Goal: Task Accomplishment & Management: Complete application form

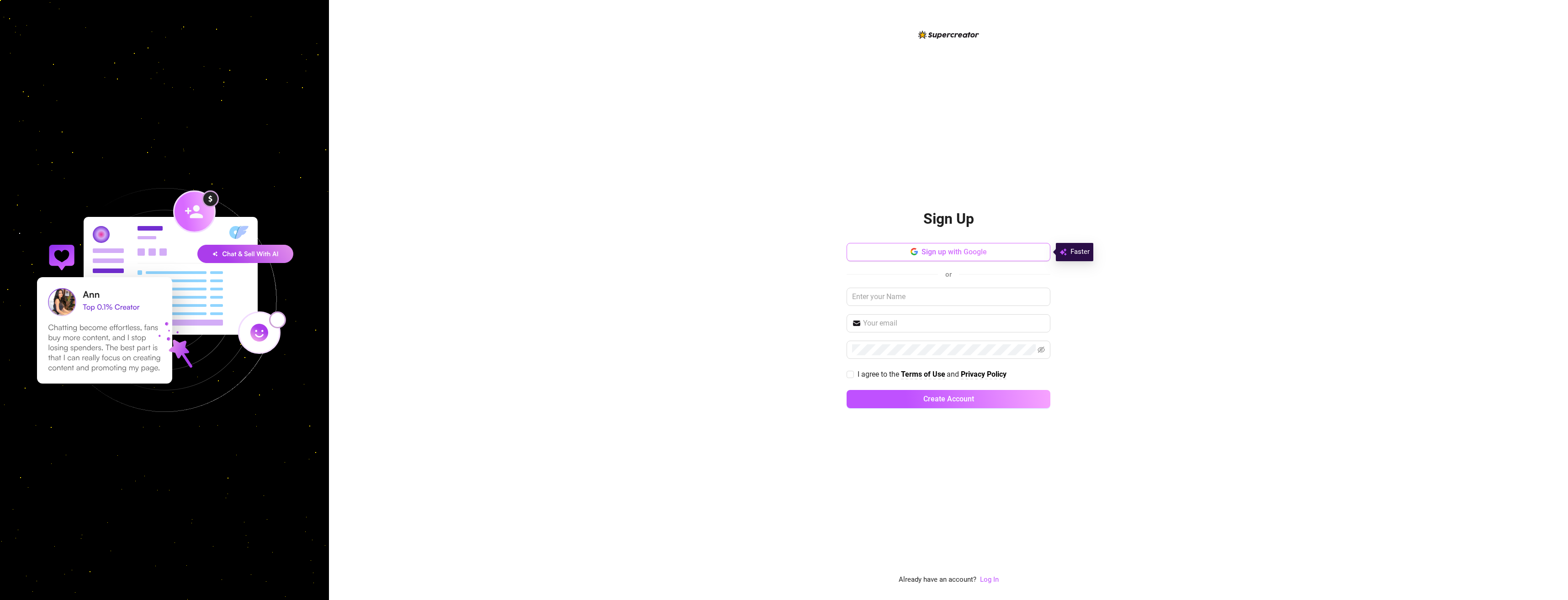
click at [960, 250] on span "Sign up with Google" at bounding box center [954, 252] width 65 height 9
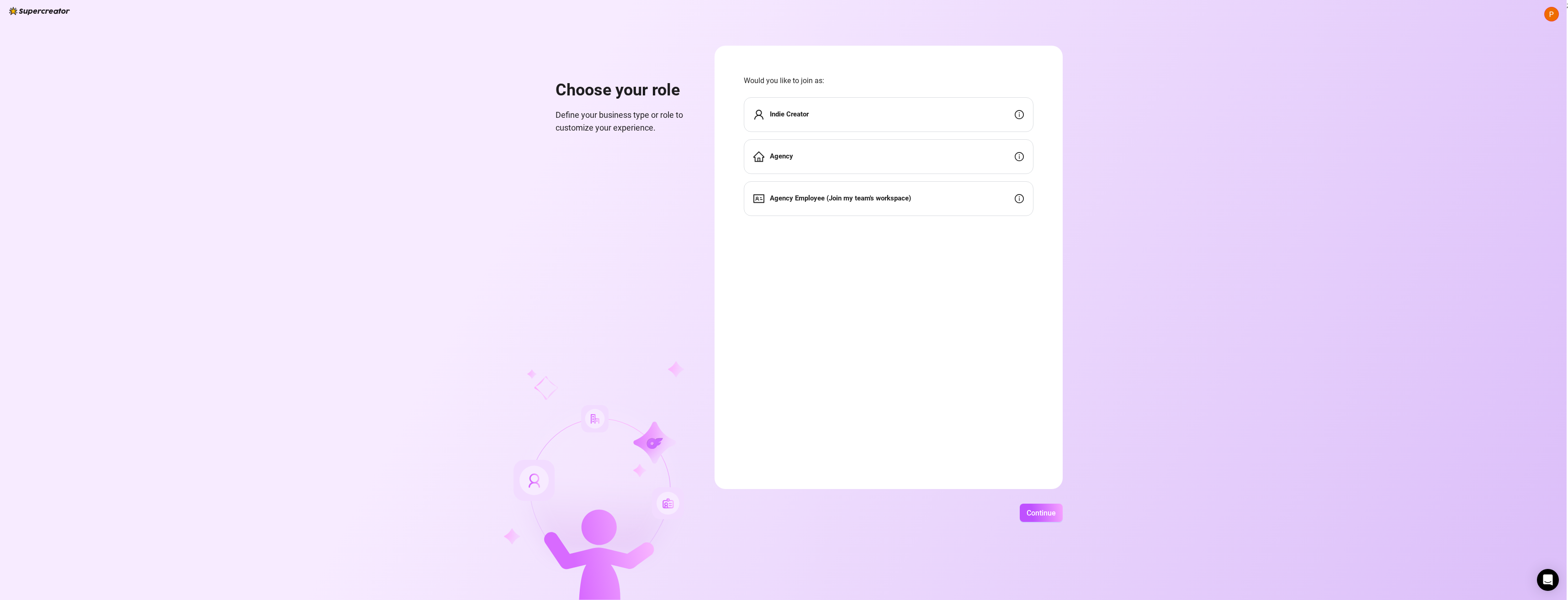
click at [917, 115] on div "Indie Creator" at bounding box center [888, 114] width 290 height 35
click at [1041, 518] on button "Continue" at bounding box center [1041, 513] width 43 height 18
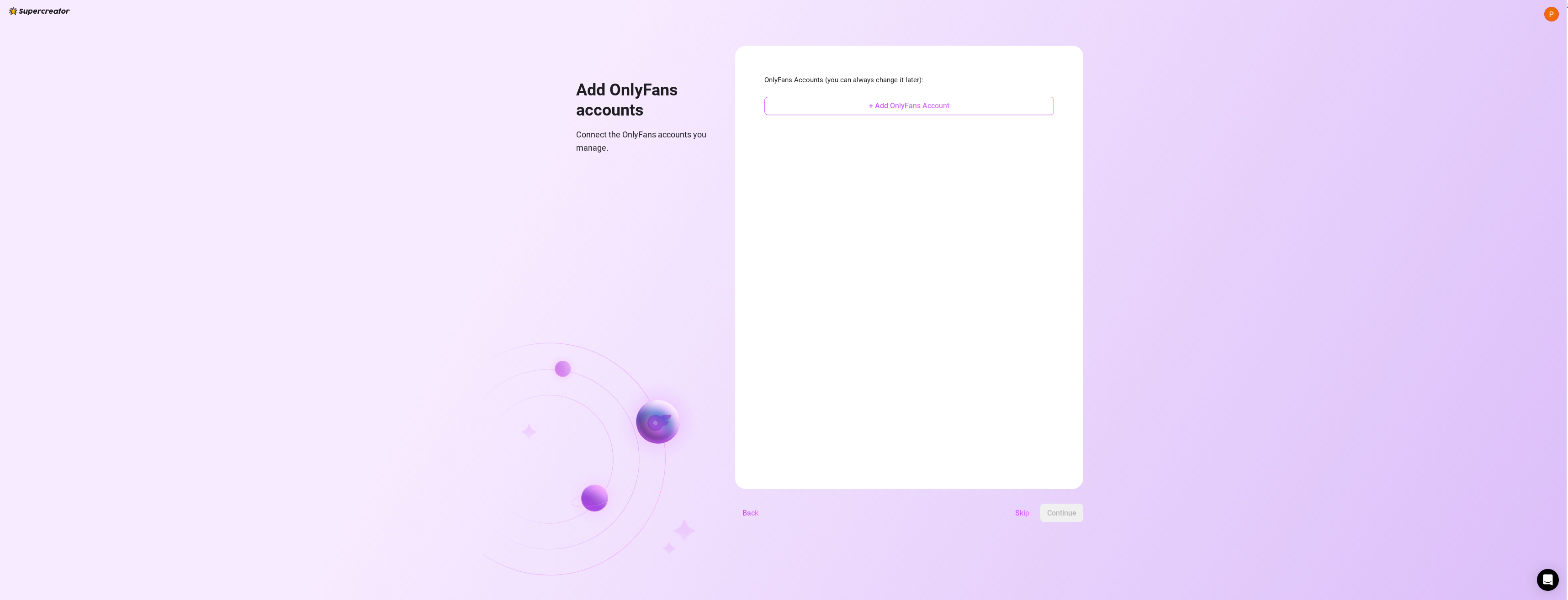
click at [896, 109] on span "+ Add OnlyFans Account" at bounding box center [909, 106] width 81 height 9
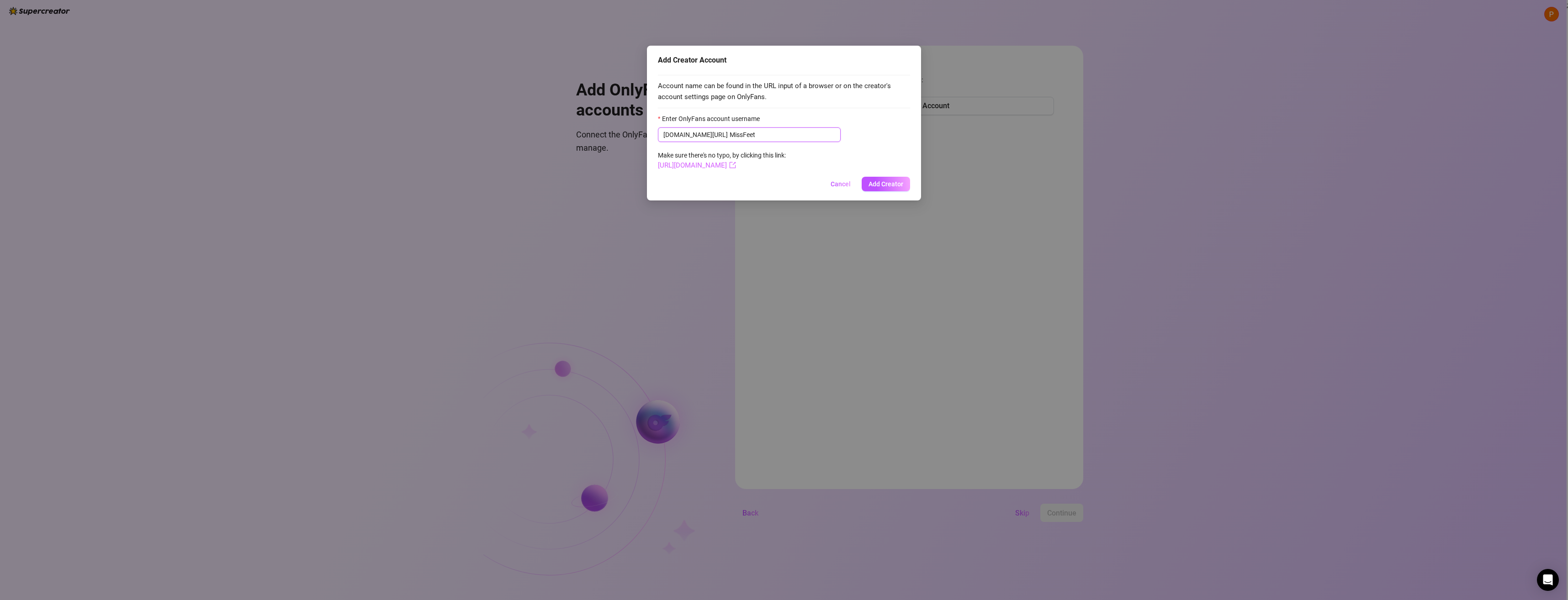
type input "MissFeet"
click at [736, 166] on link "[URL][DOMAIN_NAME]" at bounding box center [697, 165] width 78 height 8
click at [886, 185] on span "Add Creator" at bounding box center [886, 184] width 35 height 8
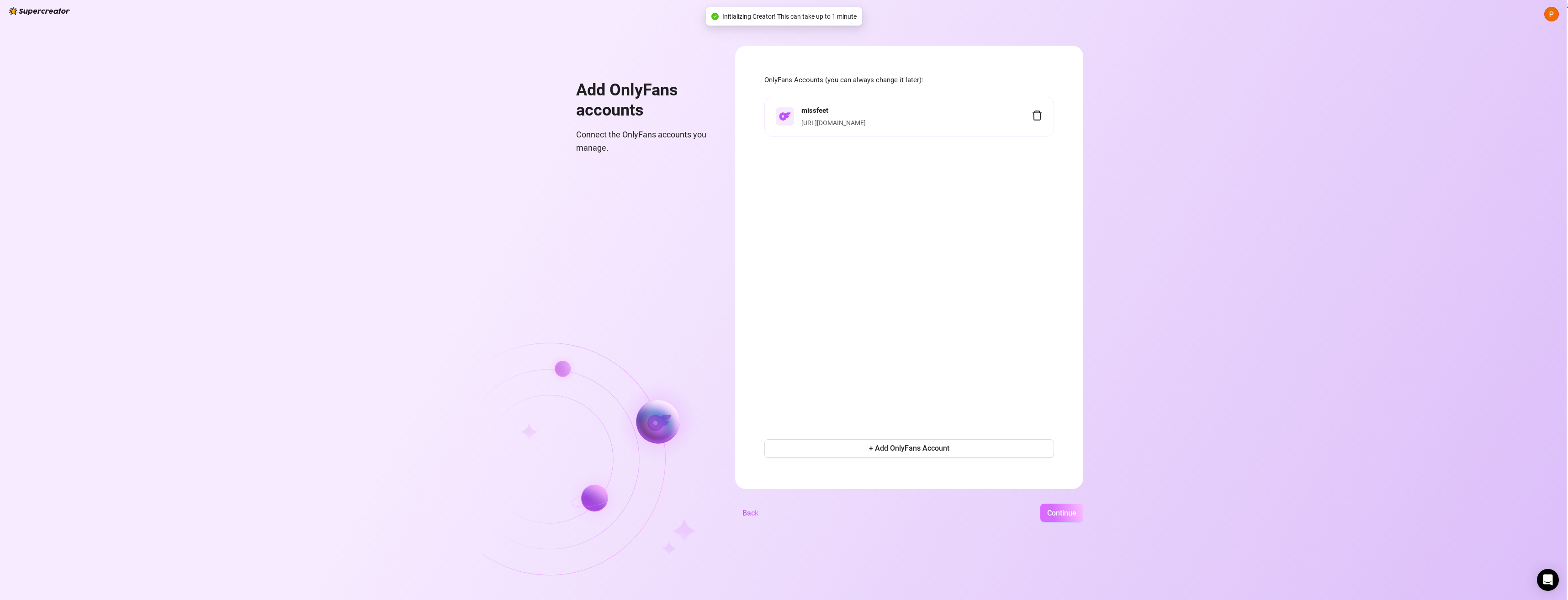
click at [1062, 515] on span "Continue" at bounding box center [1062, 513] width 29 height 9
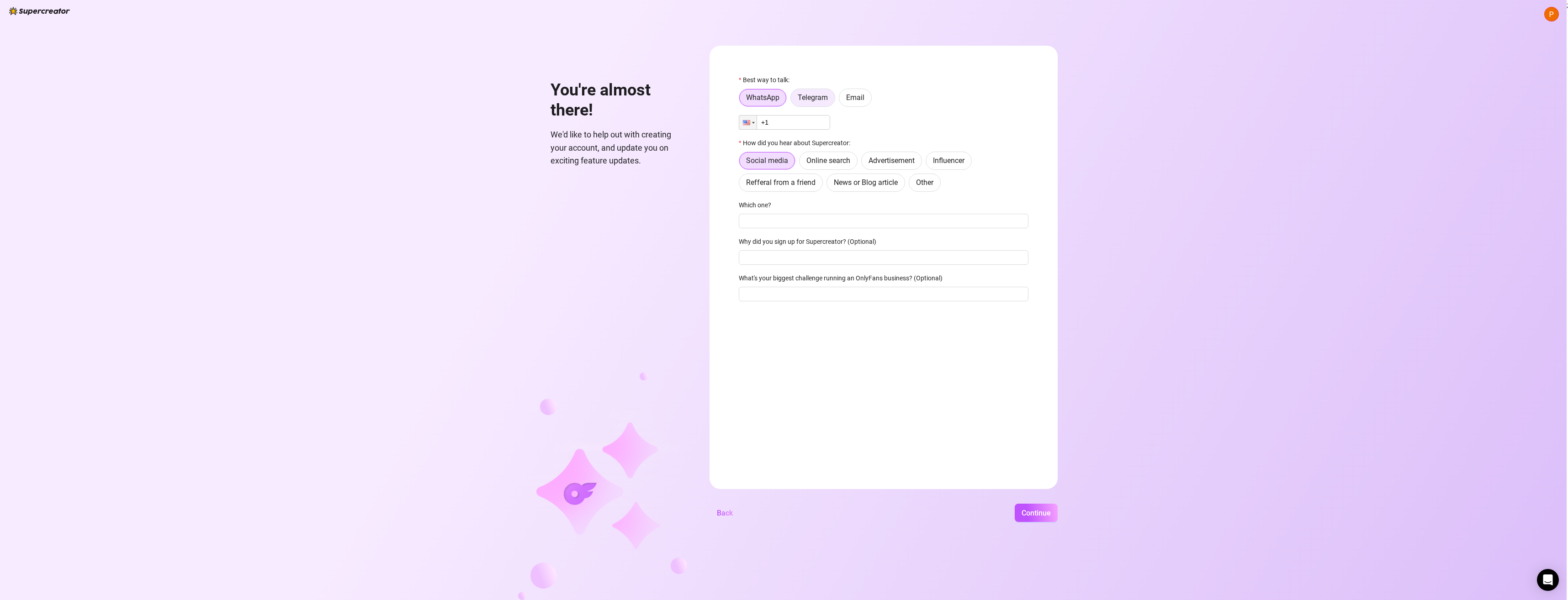
click at [812, 97] on span "Telegram" at bounding box center [813, 97] width 30 height 9
click at [793, 100] on input "Telegram" at bounding box center [793, 100] width 0 height 0
click at [787, 119] on input "text" at bounding box center [889, 123] width 268 height 10
type input "MissFeet"
click at [805, 219] on input "Lequel?" at bounding box center [883, 221] width 290 height 14
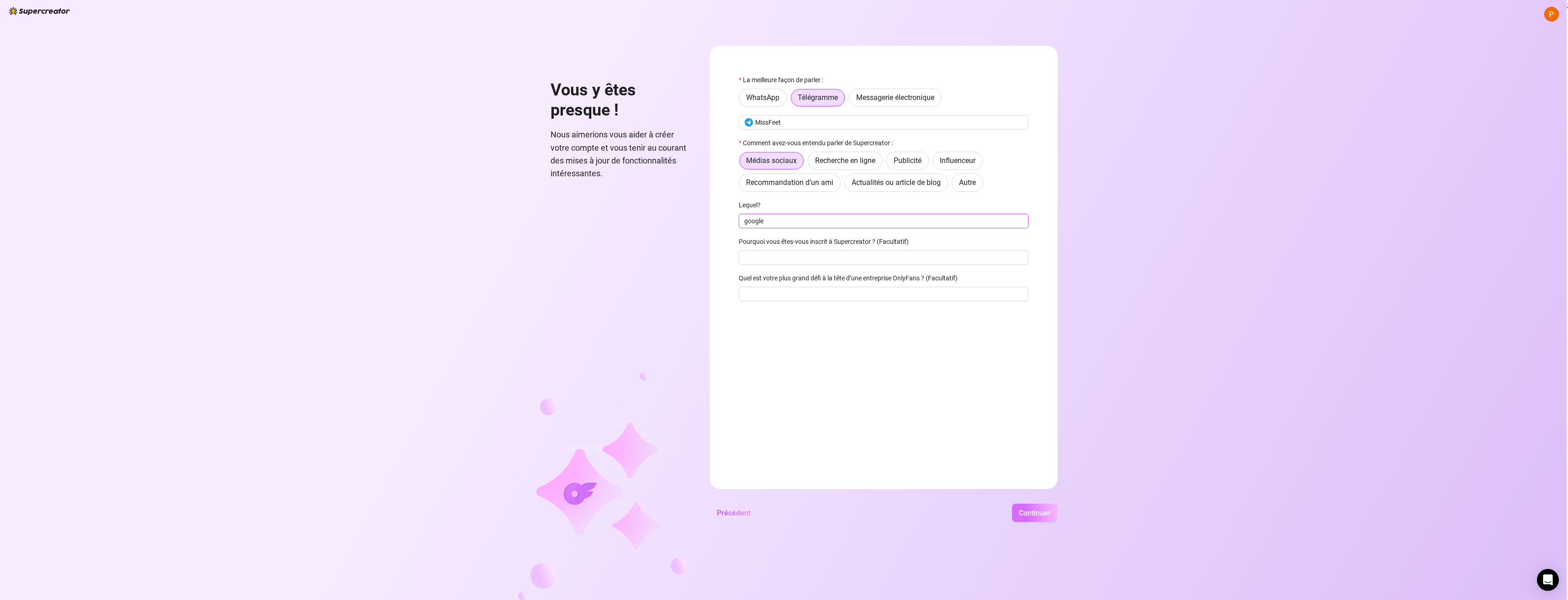
type input "google"
click at [1029, 514] on span "Continuer" at bounding box center [1035, 513] width 32 height 9
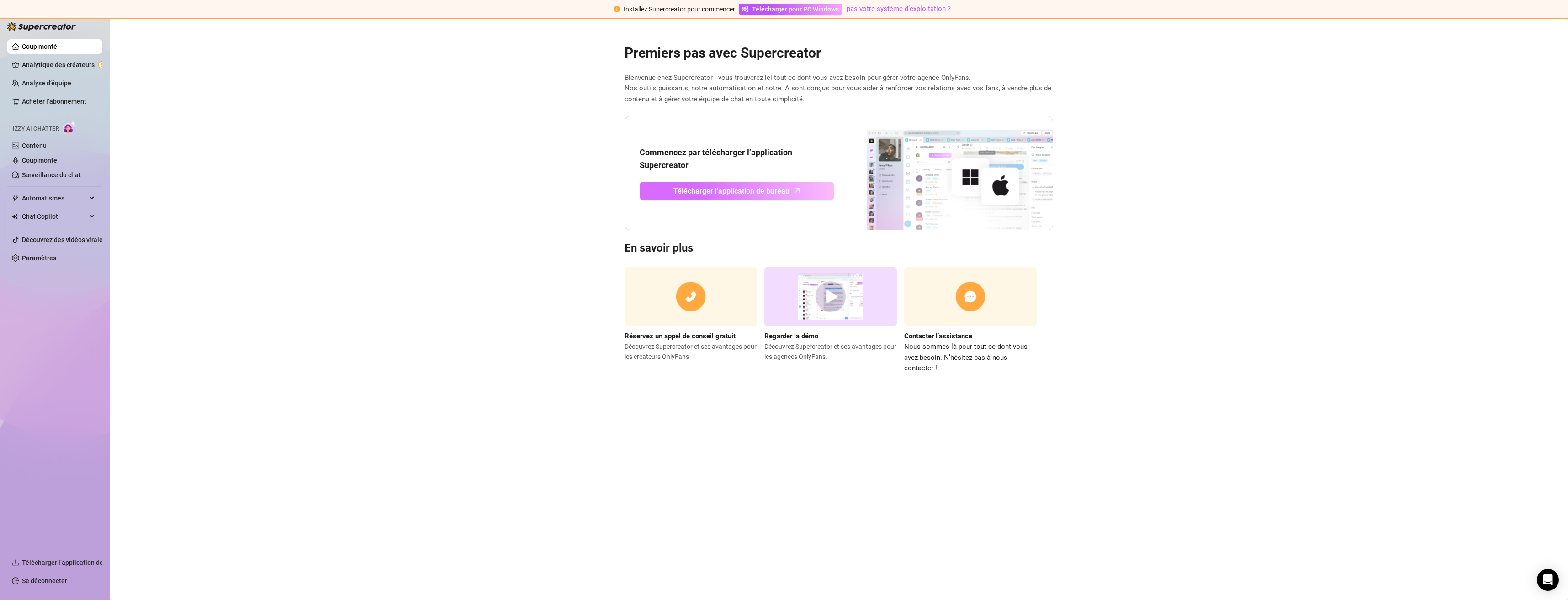
click at [752, 189] on span "Télécharger l’application de bureau" at bounding box center [731, 191] width 116 height 11
